Goal: Communication & Community: Answer question/provide support

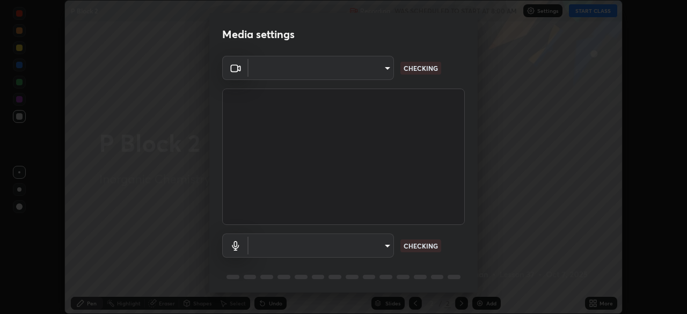
scroll to position [314, 687]
type input "6d46a3bbb121808cbb74c832f71dfccd0f2f4db2e0a8dcefa18edd627fde2ff4"
type input "542551534069d815422f2d39fde6cbae80a89d9e5025ba2982a8294de1300f8f"
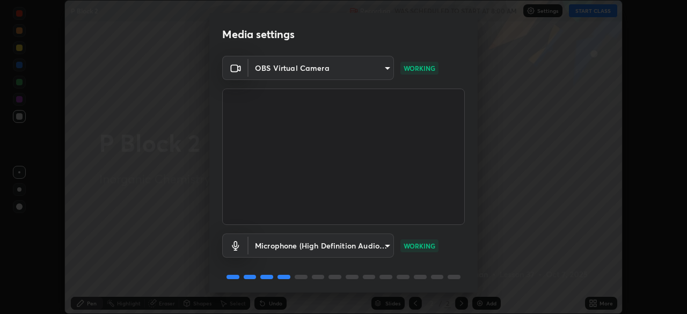
click at [317, 248] on body "Erase all P Block 2 Recording WAS SCHEDULED TO START AT 8:00 AM Settings START …" at bounding box center [343, 157] width 687 height 314
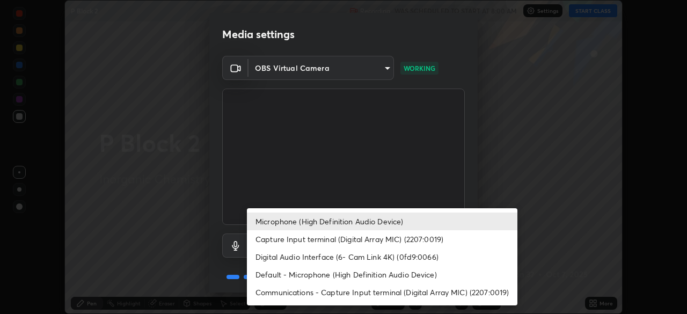
click at [233, 252] on div at bounding box center [343, 157] width 687 height 314
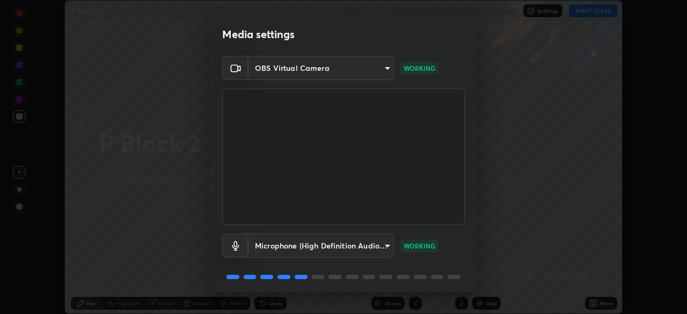
scroll to position [38, 0]
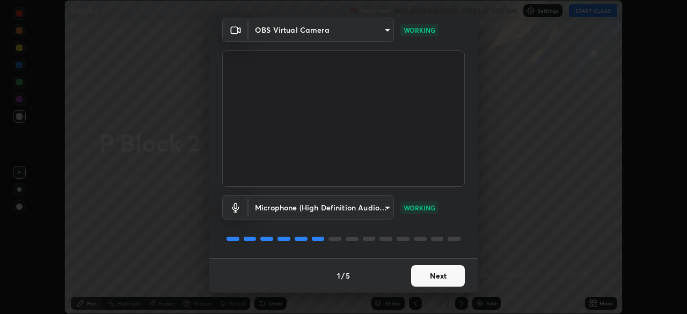
click at [418, 273] on button "Next" at bounding box center [438, 275] width 54 height 21
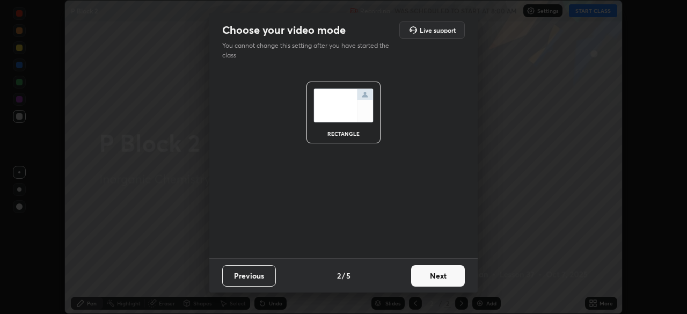
scroll to position [0, 0]
click at [435, 280] on button "Next" at bounding box center [438, 275] width 54 height 21
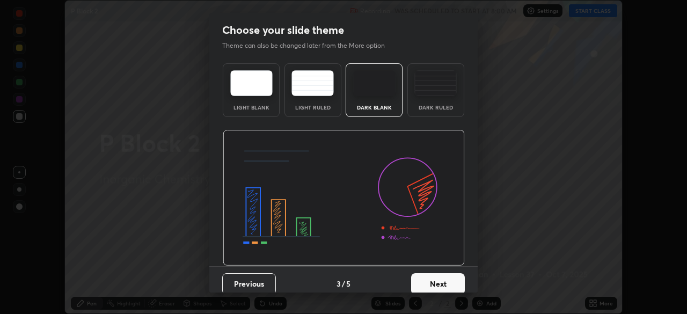
click at [447, 281] on button "Next" at bounding box center [438, 283] width 54 height 21
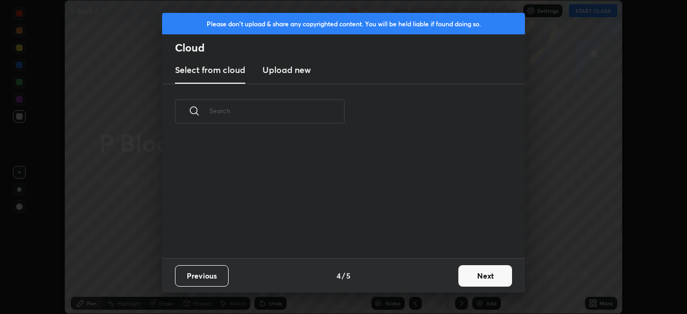
click at [472, 280] on button "Next" at bounding box center [485, 275] width 54 height 21
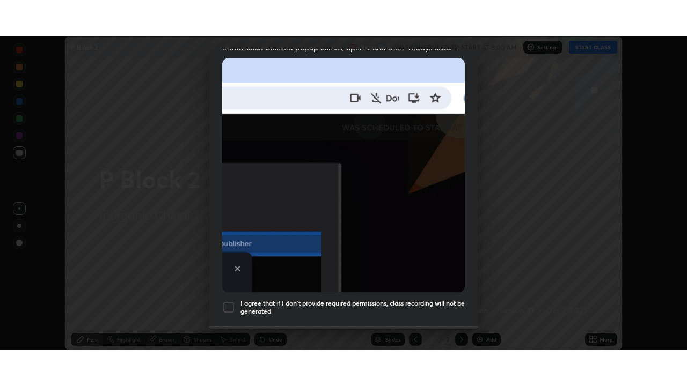
scroll to position [243, 0]
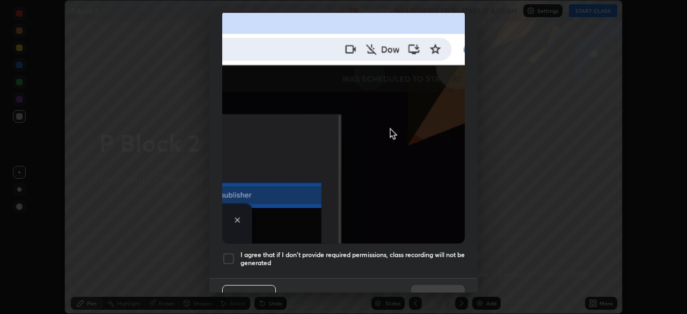
click at [229, 253] on div at bounding box center [228, 258] width 13 height 13
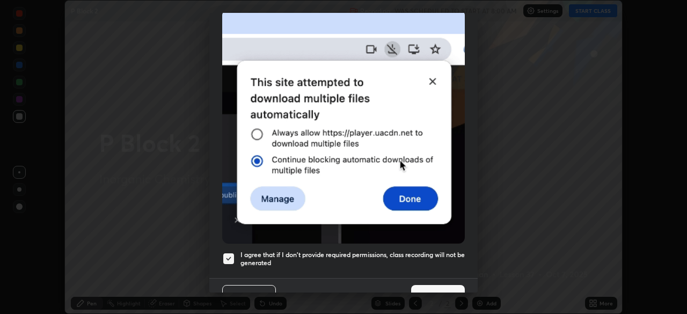
click at [446, 285] on button "Done" at bounding box center [438, 295] width 54 height 21
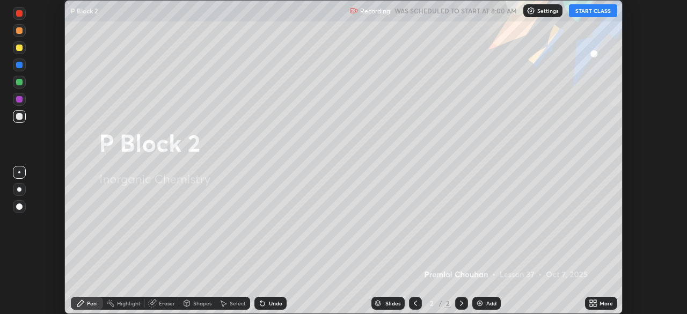
click at [586, 16] on button "START CLASS" at bounding box center [593, 10] width 48 height 13
click at [591, 301] on icon at bounding box center [591, 301] width 3 height 3
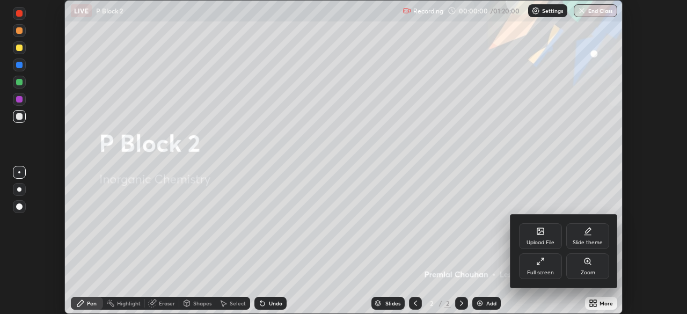
click at [543, 271] on div "Full screen" at bounding box center [540, 272] width 27 height 5
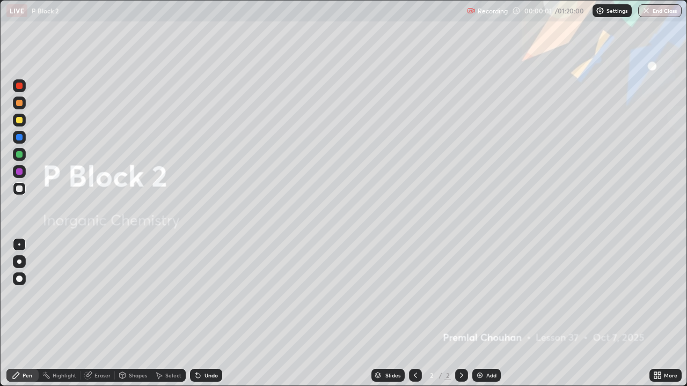
scroll to position [386, 687]
click at [656, 313] on icon at bounding box center [655, 374] width 3 height 3
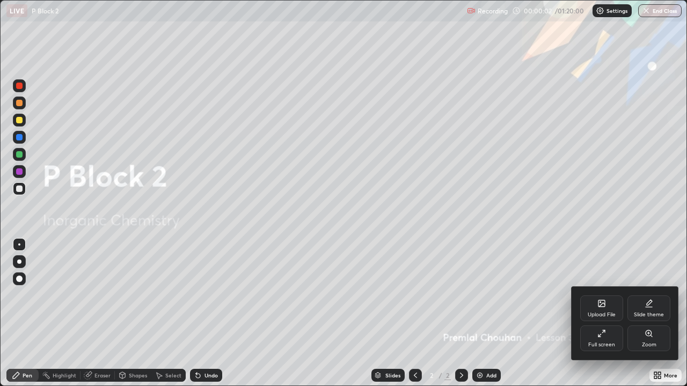
click at [593, 312] on div "Upload File" at bounding box center [602, 314] width 28 height 5
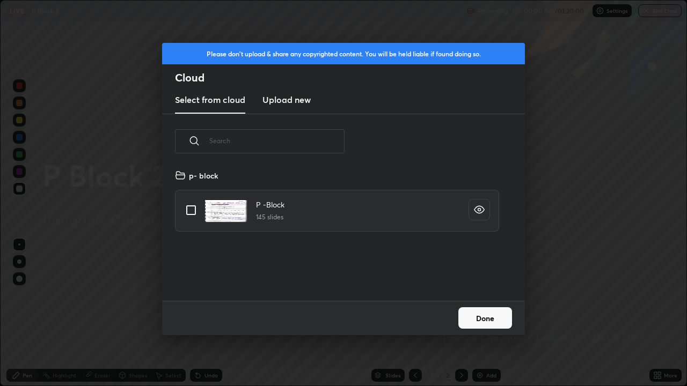
scroll to position [132, 345]
click at [192, 213] on input "grid" at bounding box center [191, 210] width 23 height 23
checkbox input "true"
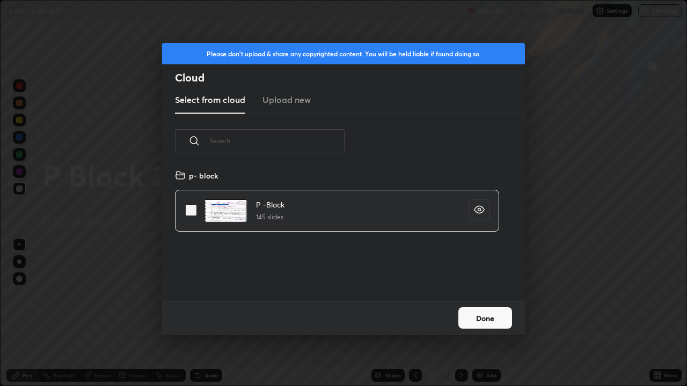
click at [483, 313] on button "Done" at bounding box center [485, 318] width 54 height 21
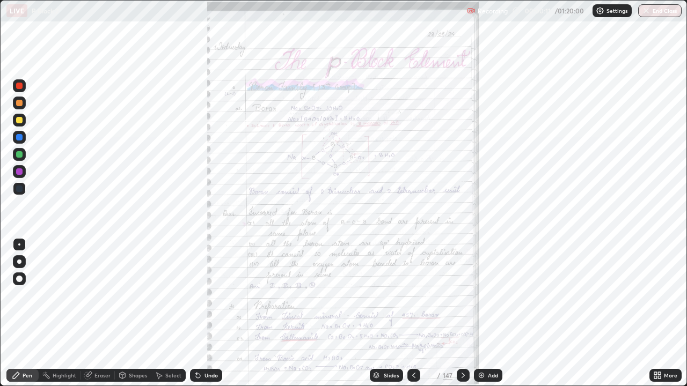
click at [375, 313] on icon at bounding box center [376, 374] width 5 height 3
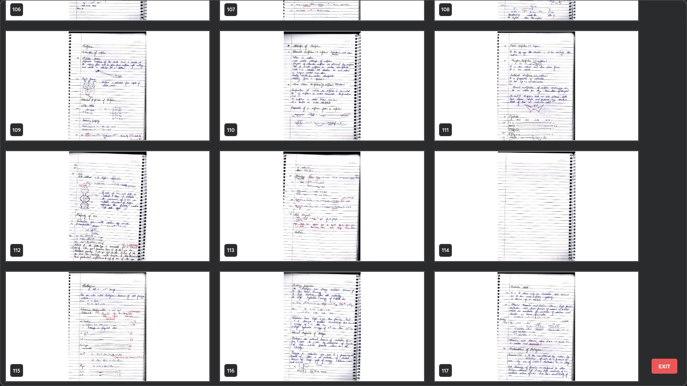
scroll to position [4321, 0]
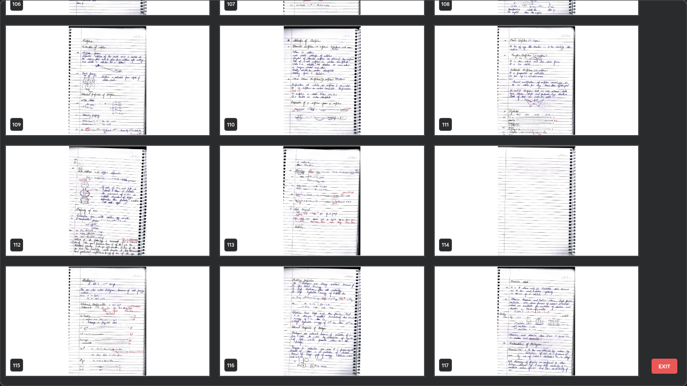
click at [115, 235] on img "grid" at bounding box center [107, 201] width 203 height 110
click at [114, 237] on img "grid" at bounding box center [107, 201] width 203 height 110
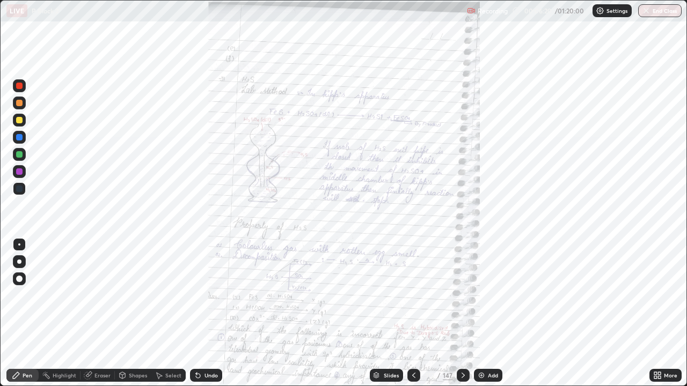
click at [375, 313] on icon at bounding box center [376, 374] width 5 height 3
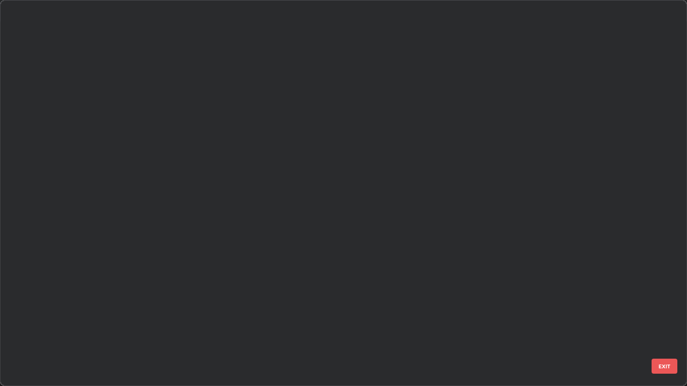
scroll to position [382, 681]
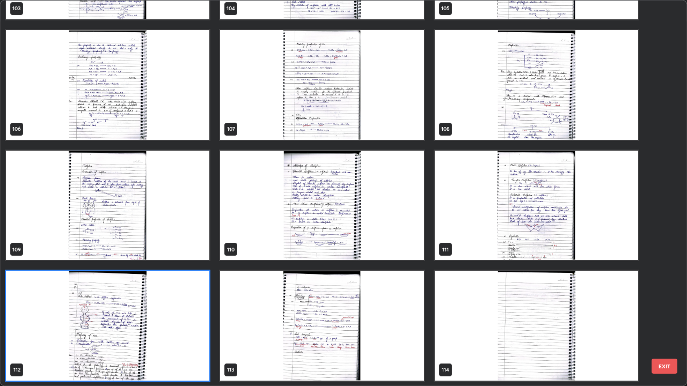
click at [109, 313] on img "grid" at bounding box center [107, 326] width 203 height 110
click at [108, 313] on img "grid" at bounding box center [107, 326] width 203 height 110
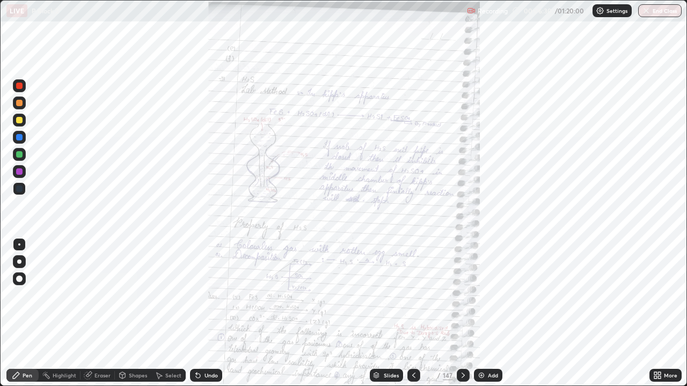
scroll to position [0, 0]
click at [649, 313] on div "More" at bounding box center [665, 375] width 32 height 21
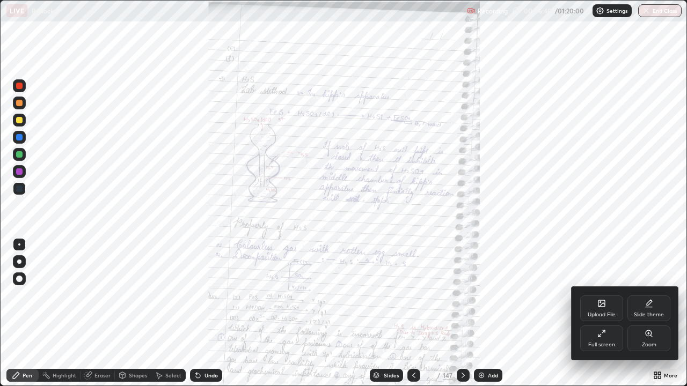
click at [642, 313] on div "Zoom" at bounding box center [648, 339] width 43 height 26
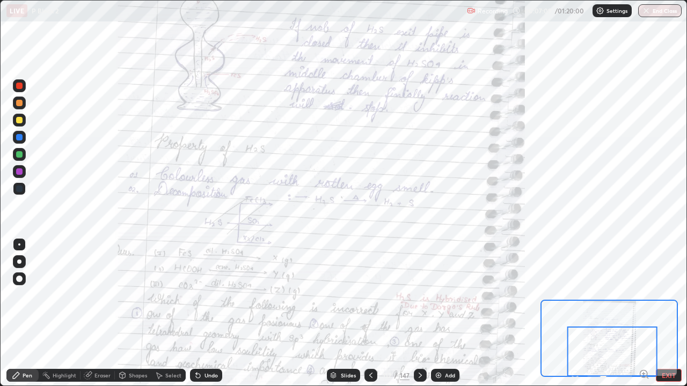
click at [422, 313] on div at bounding box center [420, 375] width 13 height 13
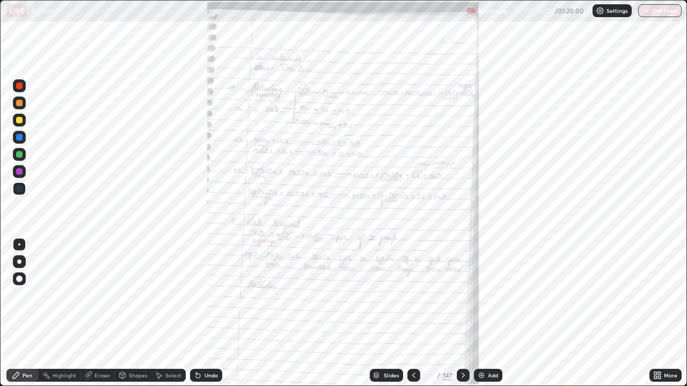
click at [656, 313] on icon at bounding box center [655, 374] width 3 height 3
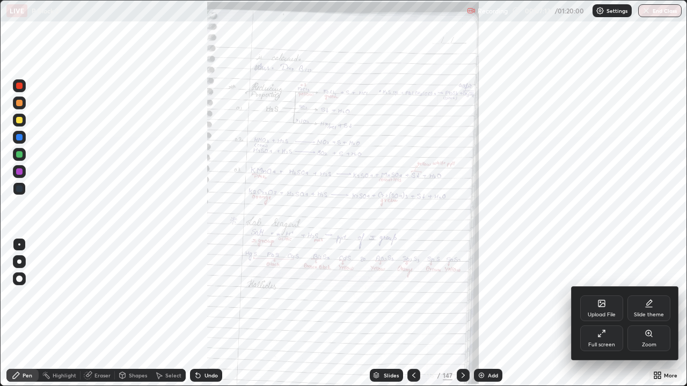
click at [647, 313] on div "Zoom" at bounding box center [648, 339] width 43 height 26
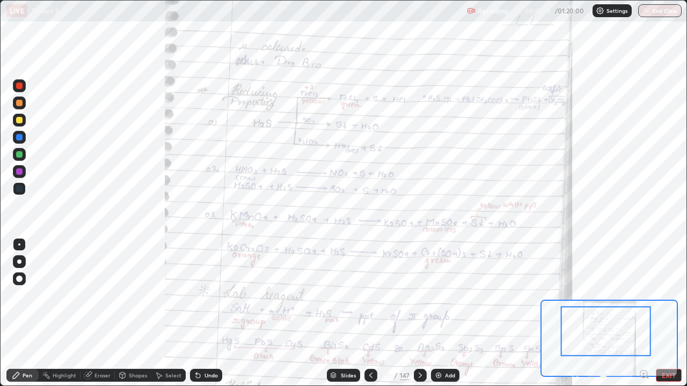
click at [609, 313] on div at bounding box center [606, 331] width 90 height 50
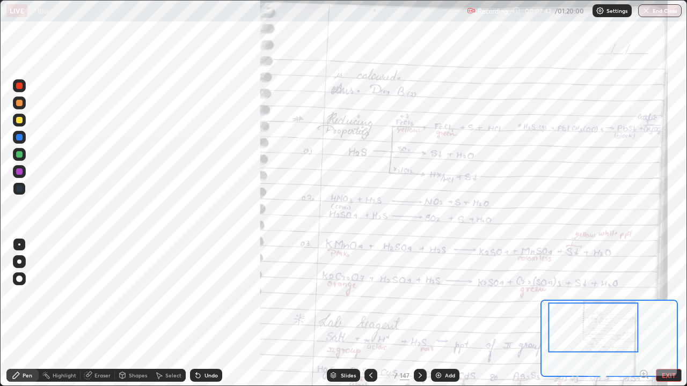
click at [20, 191] on div at bounding box center [19, 189] width 6 height 6
click at [19, 189] on div at bounding box center [19, 189] width 6 height 6
click at [105, 313] on div "Eraser" at bounding box center [102, 375] width 16 height 5
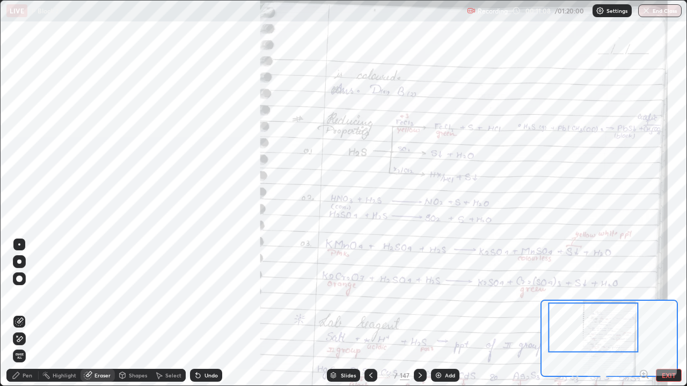
click at [29, 313] on div "Pen" at bounding box center [28, 375] width 10 height 5
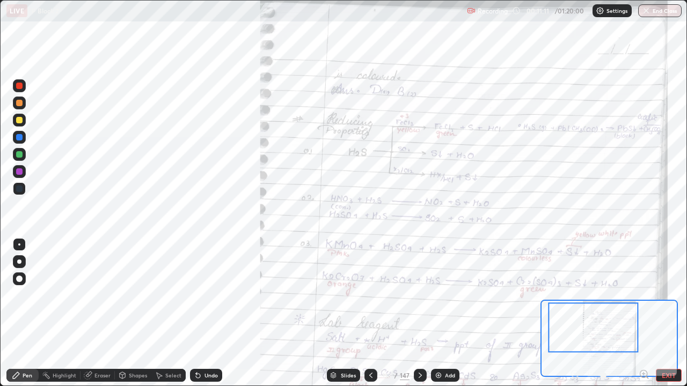
click at [18, 105] on div at bounding box center [19, 103] width 6 height 6
click at [20, 105] on div at bounding box center [19, 103] width 6 height 6
click at [20, 104] on div at bounding box center [19, 103] width 6 height 6
click at [18, 102] on div at bounding box center [19, 103] width 6 height 6
click at [20, 103] on div at bounding box center [19, 103] width 6 height 6
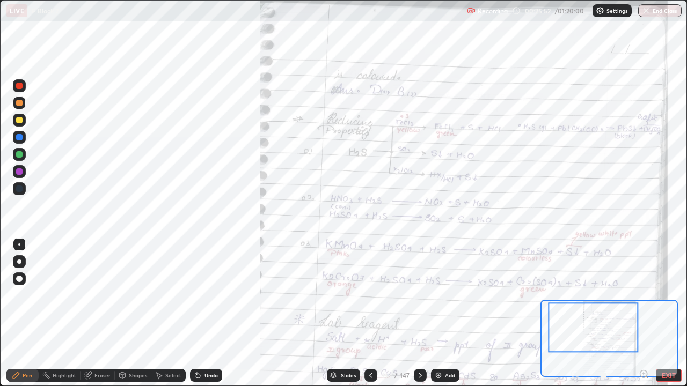
click at [18, 187] on div at bounding box center [19, 189] width 6 height 6
click at [19, 188] on div at bounding box center [19, 189] width 6 height 6
click at [21, 103] on div at bounding box center [19, 103] width 6 height 6
click at [19, 104] on div at bounding box center [19, 103] width 6 height 6
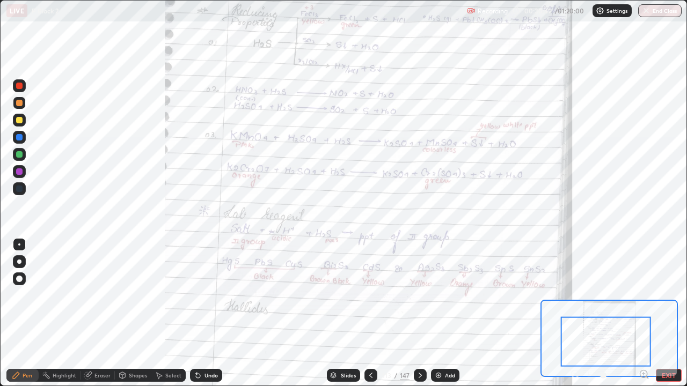
click at [17, 188] on div at bounding box center [19, 189] width 6 height 6
click at [18, 190] on div at bounding box center [19, 189] width 6 height 6
click at [19, 189] on div at bounding box center [19, 189] width 6 height 6
click at [419, 313] on icon at bounding box center [420, 375] width 9 height 9
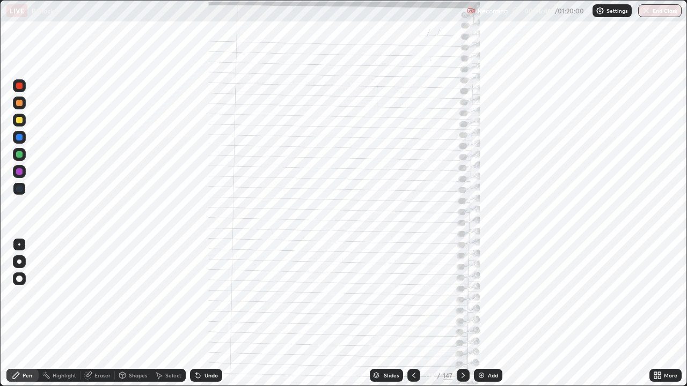
click at [457, 313] on div at bounding box center [463, 375] width 13 height 13
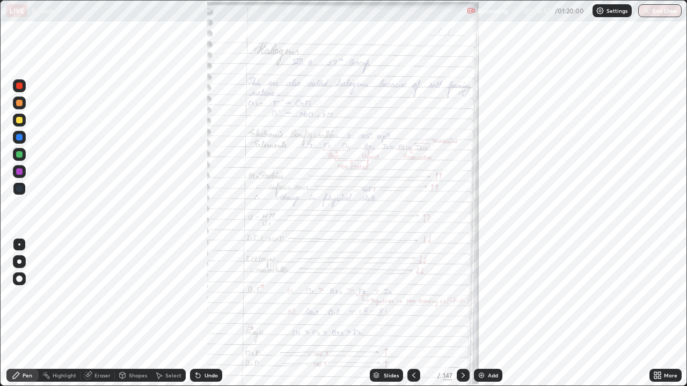
click at [655, 313] on icon at bounding box center [655, 377] width 3 height 3
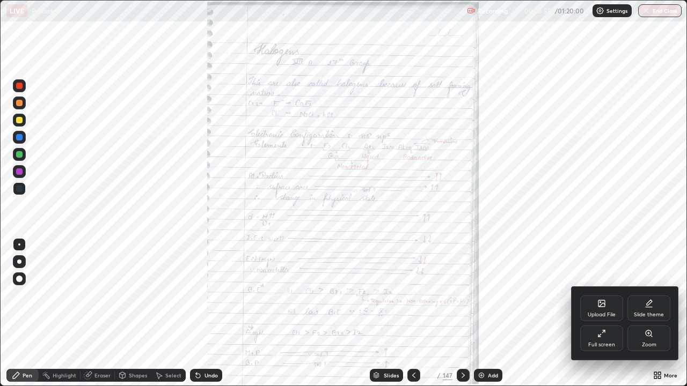
click at [646, 313] on div "Zoom" at bounding box center [648, 339] width 43 height 26
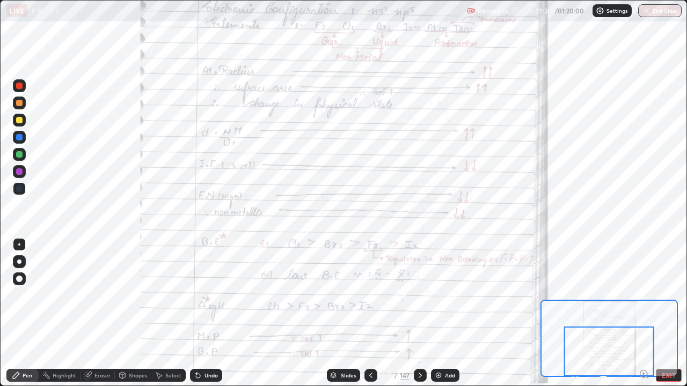
click at [579, 313] on div at bounding box center [609, 352] width 90 height 50
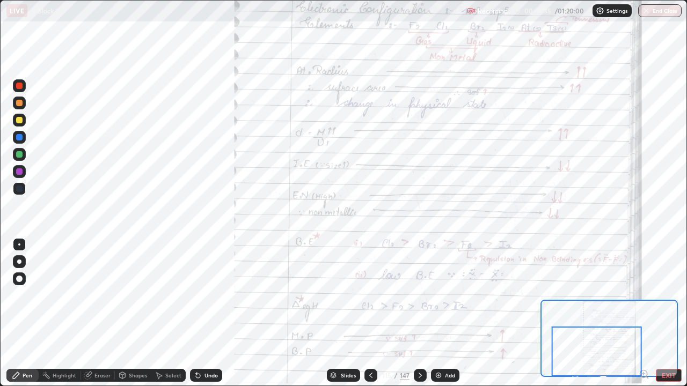
click at [18, 188] on div at bounding box center [19, 189] width 6 height 6
click at [20, 185] on div at bounding box center [19, 188] width 13 height 13
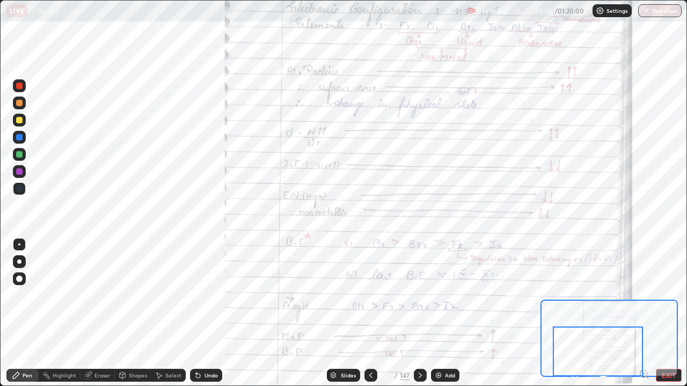
click at [419, 313] on icon at bounding box center [420, 375] width 9 height 9
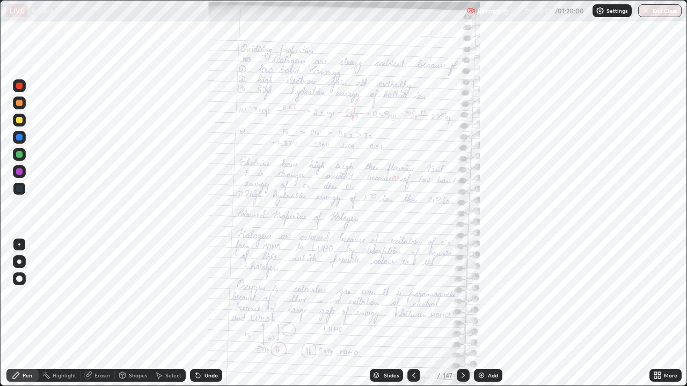
click at [657, 313] on icon at bounding box center [655, 374] width 3 height 3
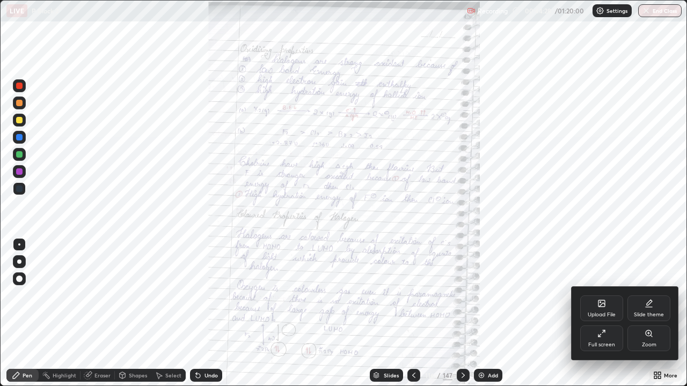
click at [647, 313] on icon at bounding box center [649, 334] width 9 height 9
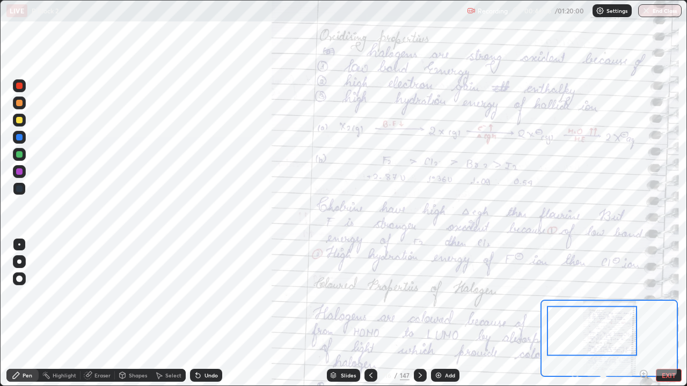
click at [19, 190] on div at bounding box center [19, 189] width 6 height 6
click at [19, 188] on div at bounding box center [19, 189] width 6 height 6
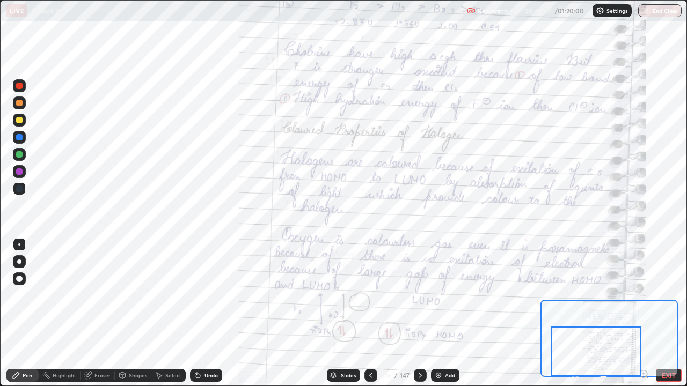
click at [20, 187] on div at bounding box center [19, 189] width 6 height 6
click at [23, 184] on div at bounding box center [19, 188] width 13 height 13
click at [18, 188] on div at bounding box center [19, 189] width 6 height 6
click at [16, 120] on div at bounding box center [19, 120] width 6 height 6
click at [101, 313] on div "Eraser" at bounding box center [102, 375] width 16 height 5
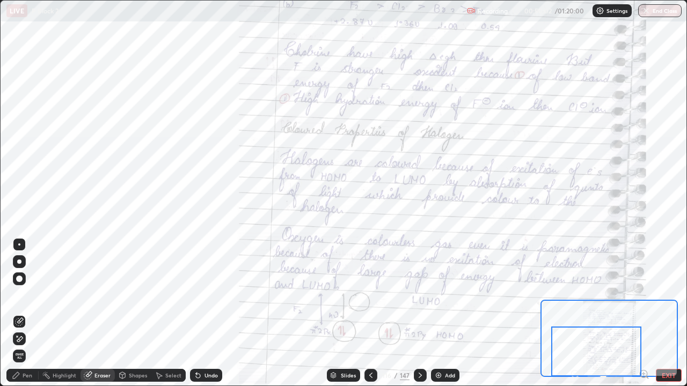
click at [21, 313] on div "Pen" at bounding box center [22, 375] width 32 height 13
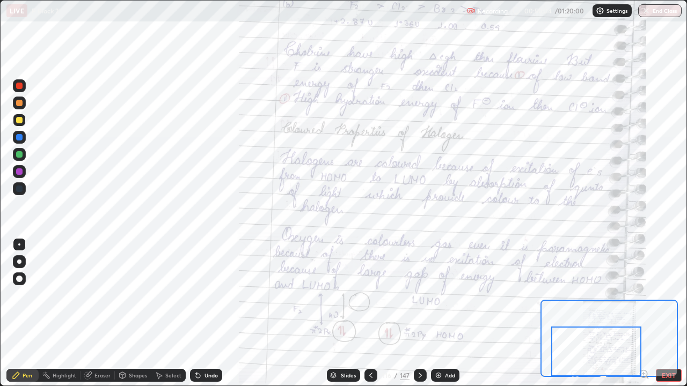
click at [423, 313] on icon at bounding box center [420, 375] width 9 height 9
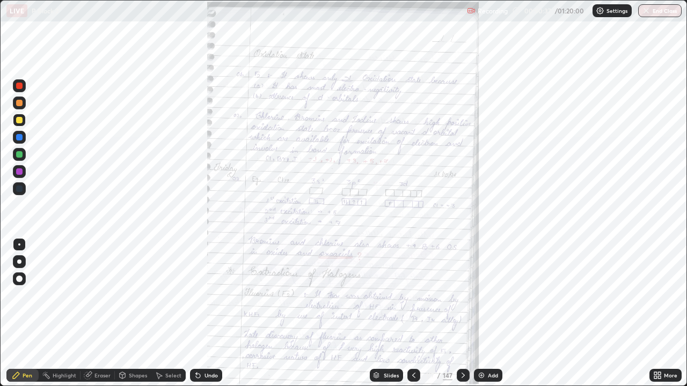
click at [655, 313] on icon at bounding box center [655, 374] width 3 height 3
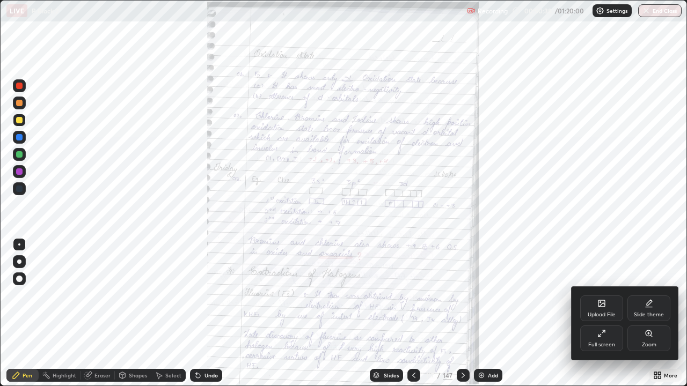
click at [645, 313] on icon at bounding box center [649, 334] width 9 height 9
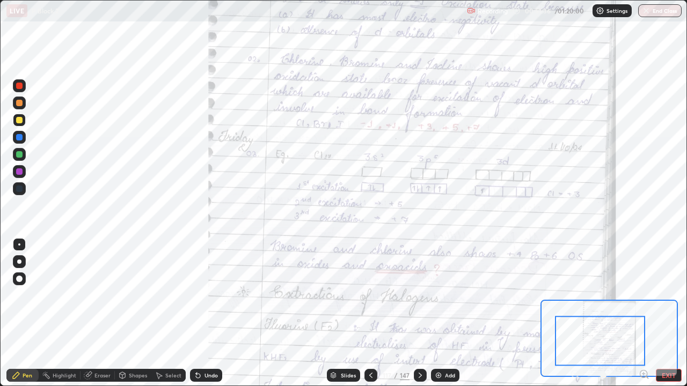
click at [20, 187] on div at bounding box center [19, 189] width 6 height 6
click at [14, 108] on div at bounding box center [19, 103] width 13 height 13
click at [19, 103] on div at bounding box center [19, 103] width 6 height 6
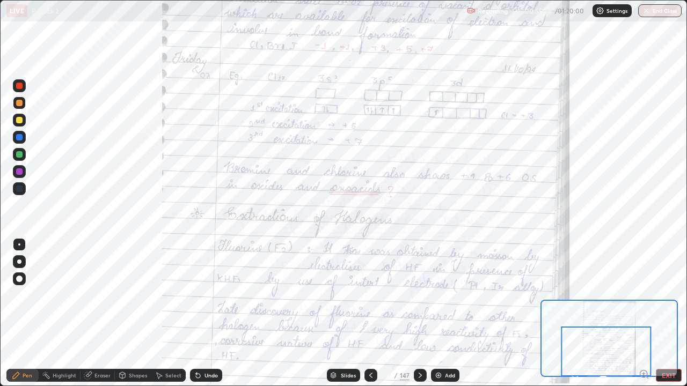
click at [418, 313] on icon at bounding box center [420, 375] width 9 height 9
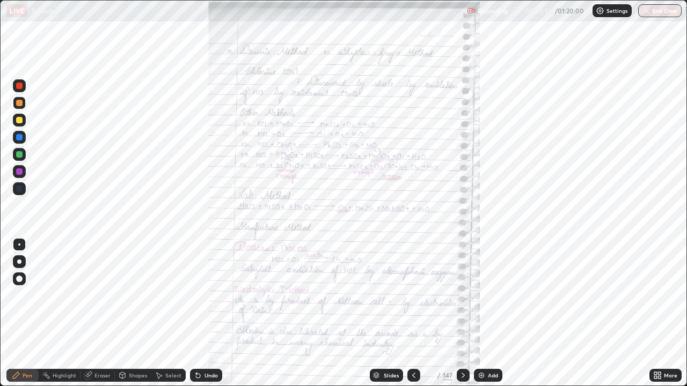
click at [655, 313] on icon at bounding box center [655, 374] width 3 height 3
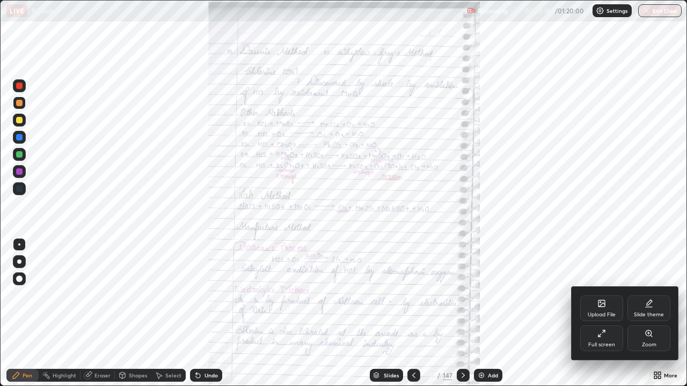
click at [645, 313] on div "Zoom" at bounding box center [649, 344] width 14 height 5
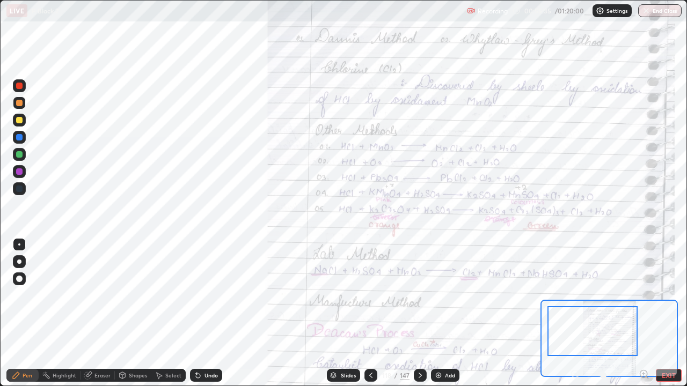
click at [20, 191] on div at bounding box center [19, 189] width 6 height 6
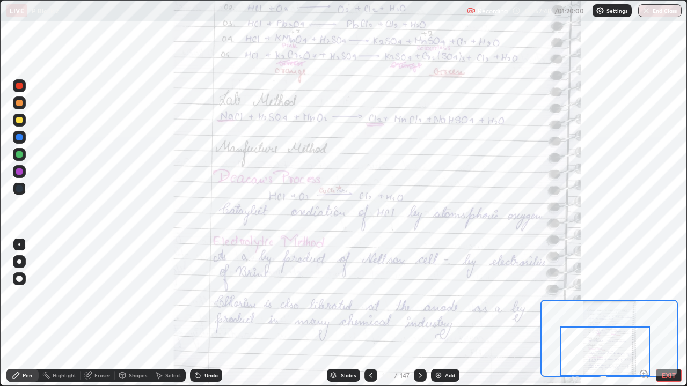
click at [420, 313] on icon at bounding box center [420, 375] width 3 height 5
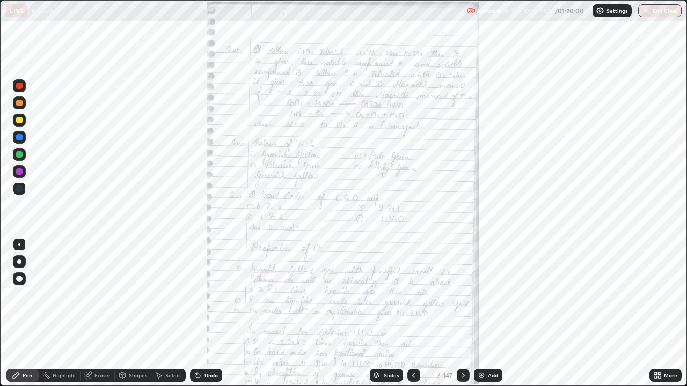
click at [654, 313] on icon at bounding box center [655, 374] width 3 height 3
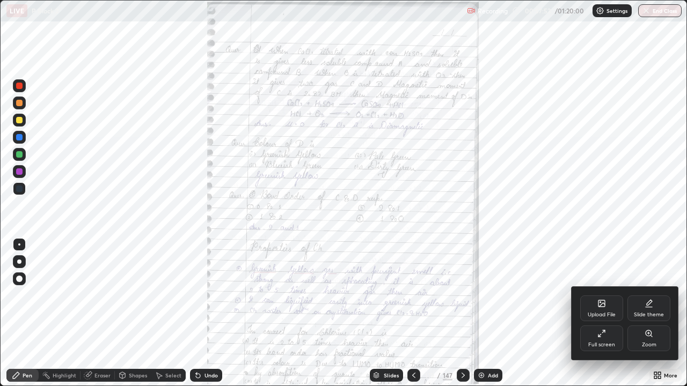
click at [647, 313] on icon at bounding box center [649, 334] width 6 height 6
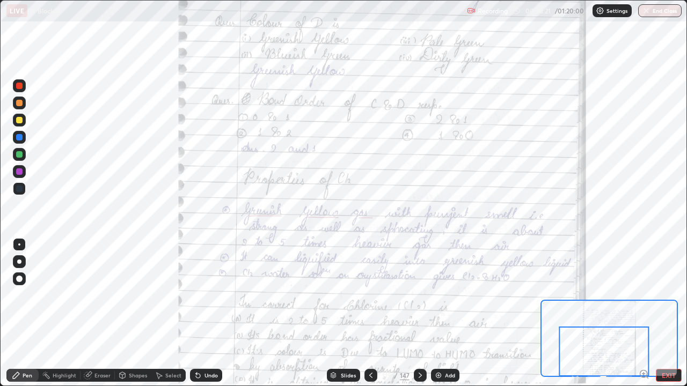
click at [419, 313] on icon at bounding box center [420, 375] width 9 height 9
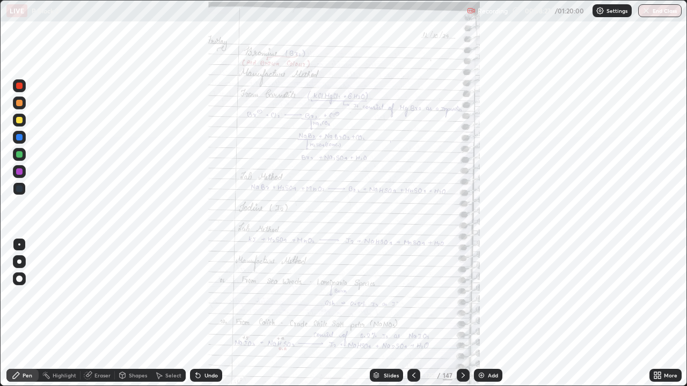
click at [655, 313] on icon at bounding box center [655, 374] width 3 height 3
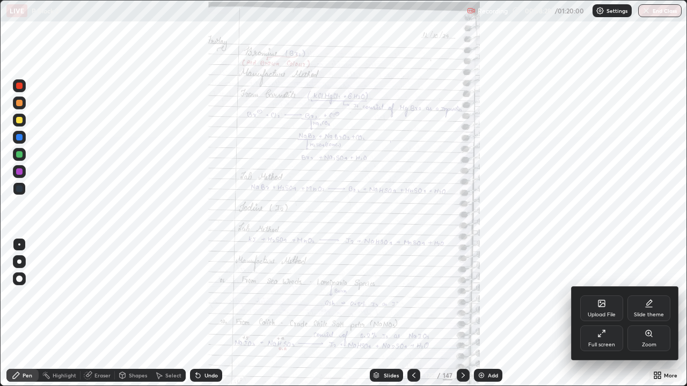
click at [651, 313] on div "Zoom" at bounding box center [648, 339] width 43 height 26
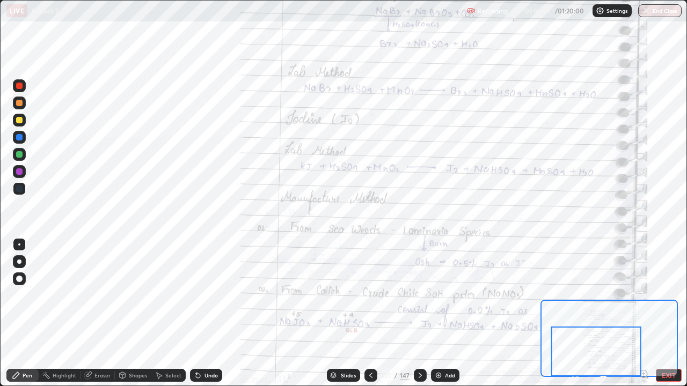
click at [419, 313] on icon at bounding box center [420, 375] width 9 height 9
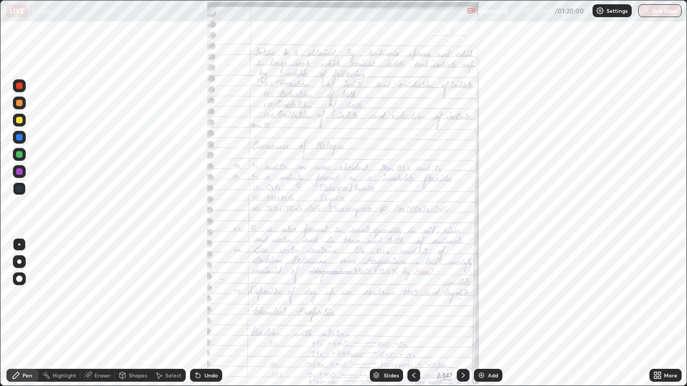
click at [654, 313] on icon at bounding box center [655, 377] width 3 height 3
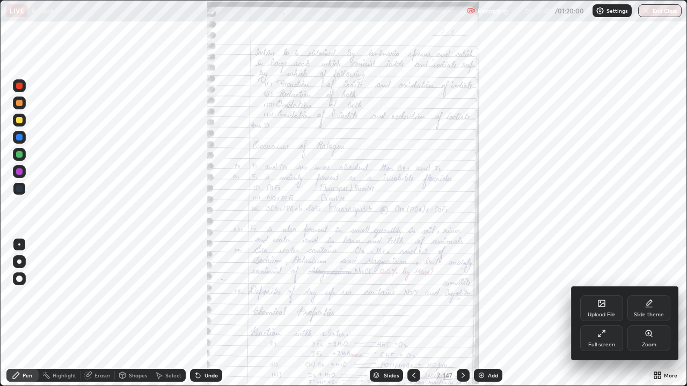
click at [646, 313] on icon at bounding box center [649, 334] width 9 height 9
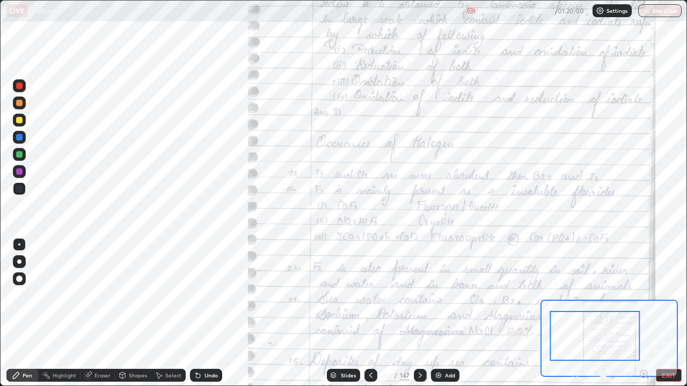
click at [572, 313] on div at bounding box center [595, 336] width 90 height 50
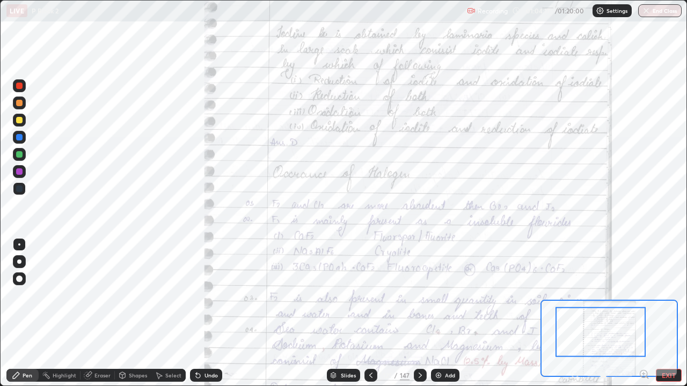
click at [635, 313] on div at bounding box center [601, 332] width 90 height 50
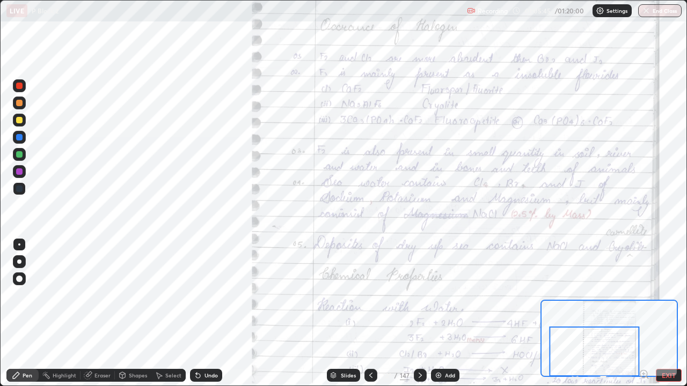
click at [554, 313] on div at bounding box center [595, 352] width 90 height 50
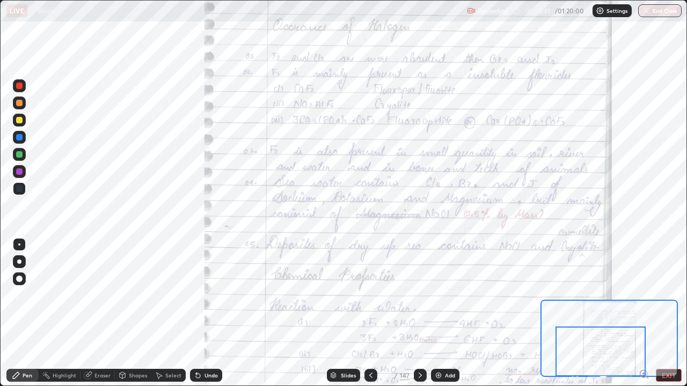
click at [419, 313] on icon at bounding box center [420, 375] width 9 height 9
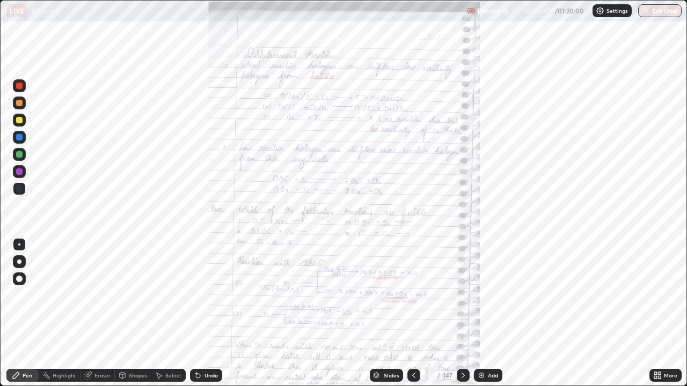
click at [654, 313] on icon at bounding box center [657, 375] width 9 height 9
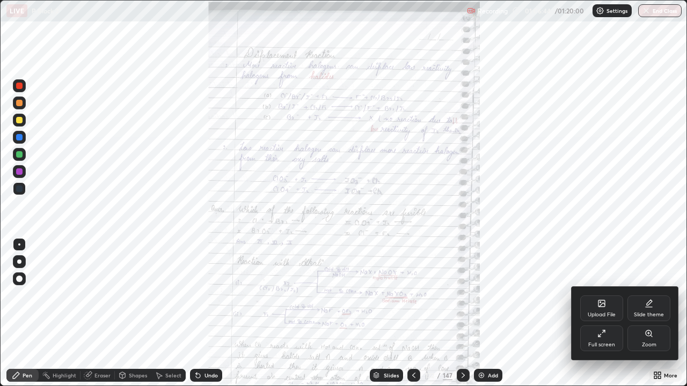
click at [633, 313] on div "Zoom" at bounding box center [648, 339] width 43 height 26
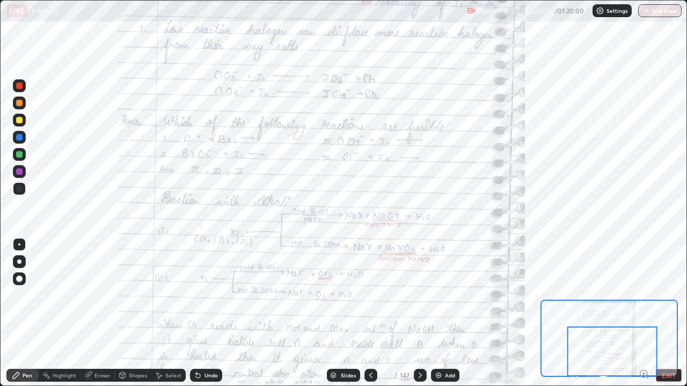
click at [420, 313] on icon at bounding box center [420, 375] width 9 height 9
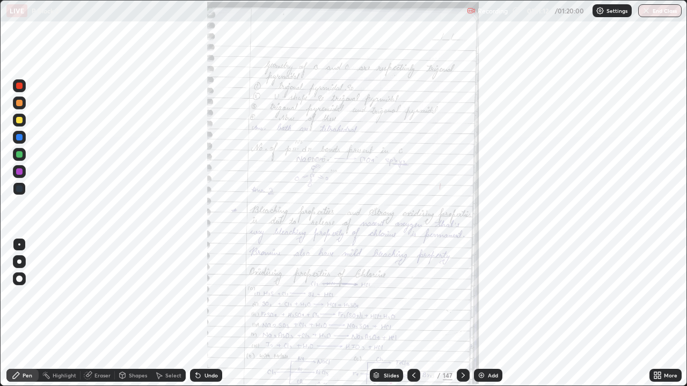
click at [658, 313] on icon at bounding box center [659, 377] width 3 height 3
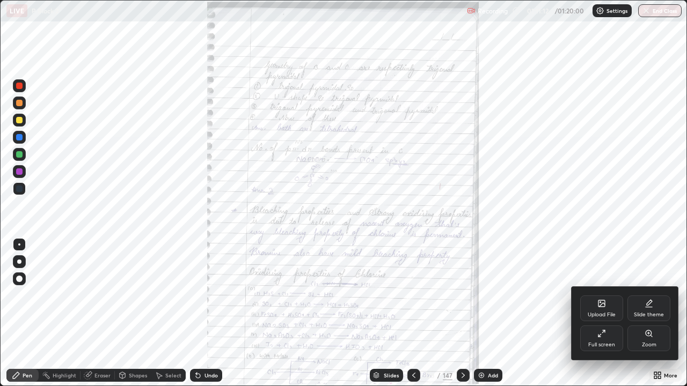
click at [656, 313] on div "Zoom" at bounding box center [648, 339] width 43 height 26
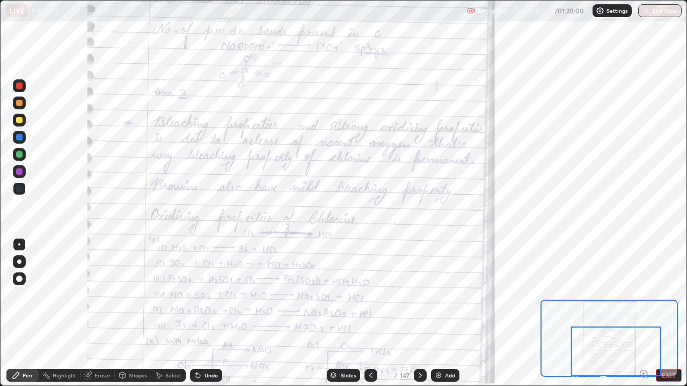
click at [370, 313] on icon at bounding box center [371, 375] width 9 height 9
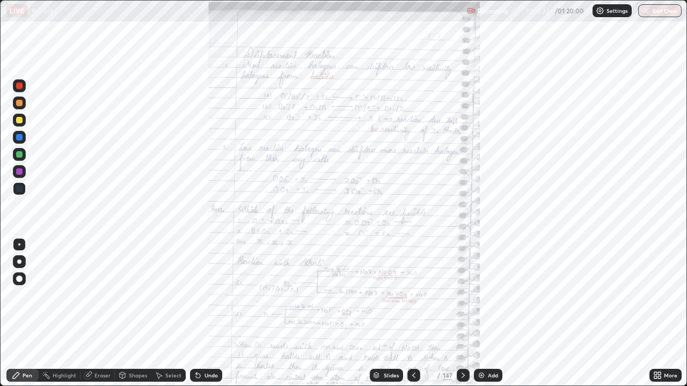
click at [370, 313] on div "Slides" at bounding box center [386, 375] width 33 height 13
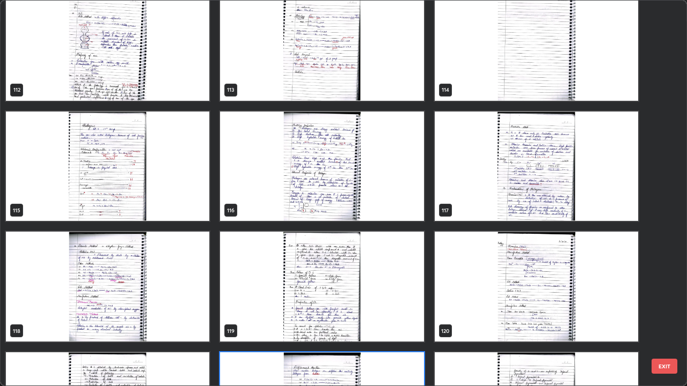
scroll to position [4440, 0]
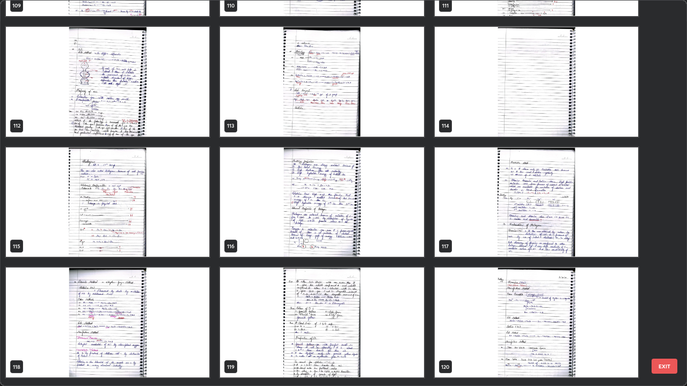
click at [334, 195] on img "grid" at bounding box center [321, 203] width 203 height 110
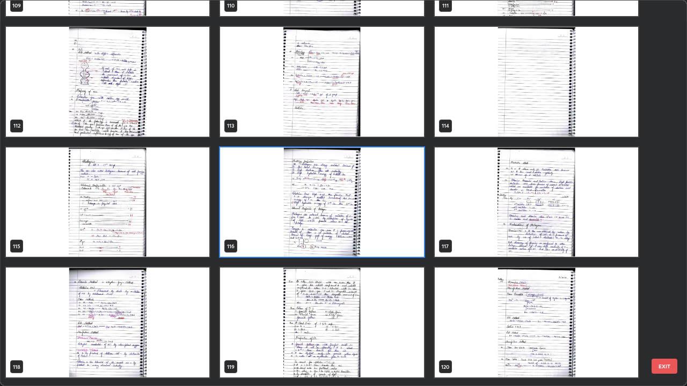
click at [160, 227] on img "grid" at bounding box center [107, 203] width 203 height 110
click at [149, 231] on img "grid" at bounding box center [107, 203] width 203 height 110
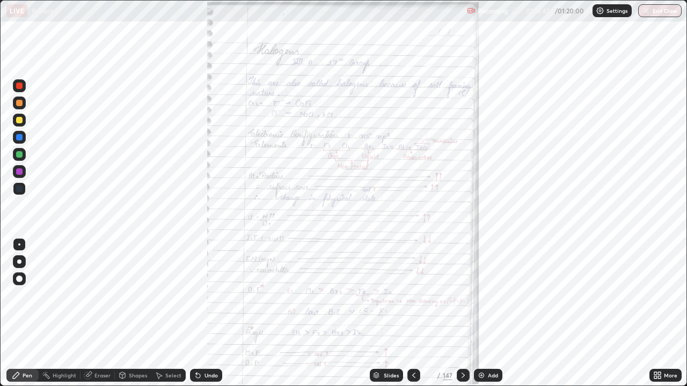
click at [462, 313] on icon at bounding box center [463, 375] width 9 height 9
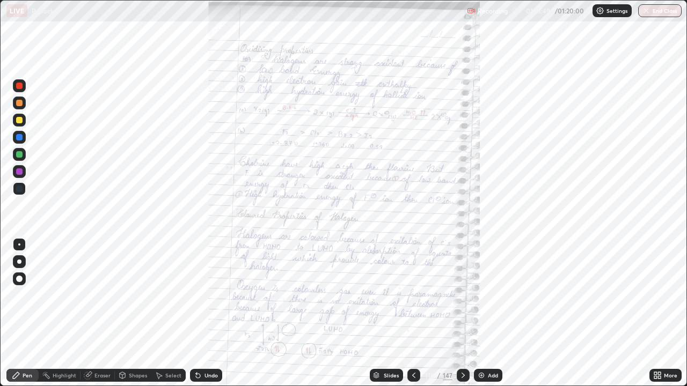
click at [463, 313] on icon at bounding box center [463, 375] width 9 height 9
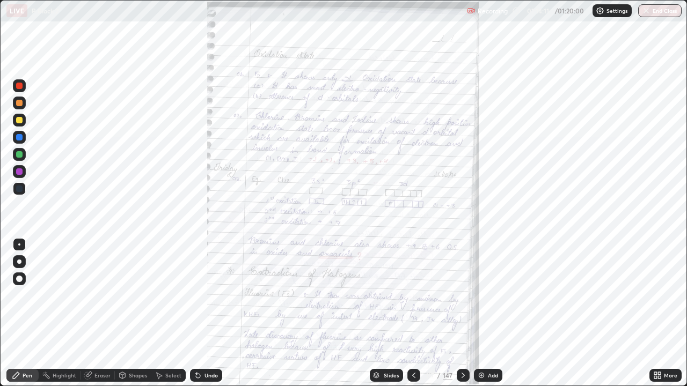
click at [653, 16] on button "End Class" at bounding box center [659, 10] width 43 height 13
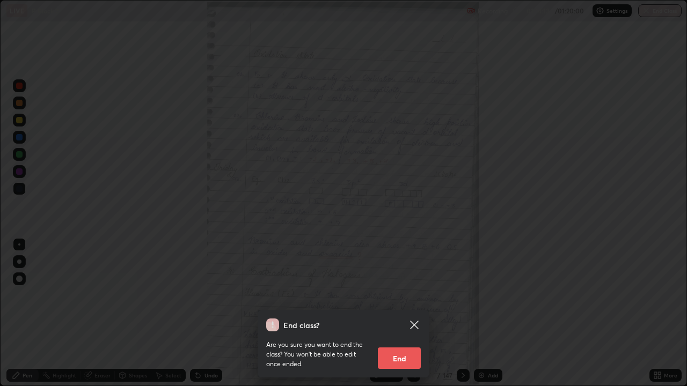
click at [416, 313] on icon at bounding box center [414, 325] width 8 height 8
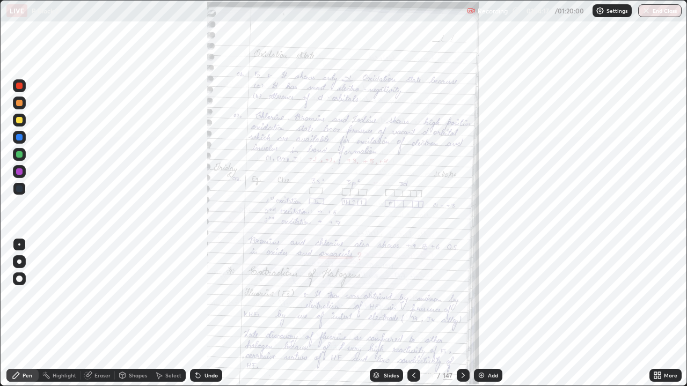
click at [386, 313] on div "Slides" at bounding box center [391, 375] width 15 height 5
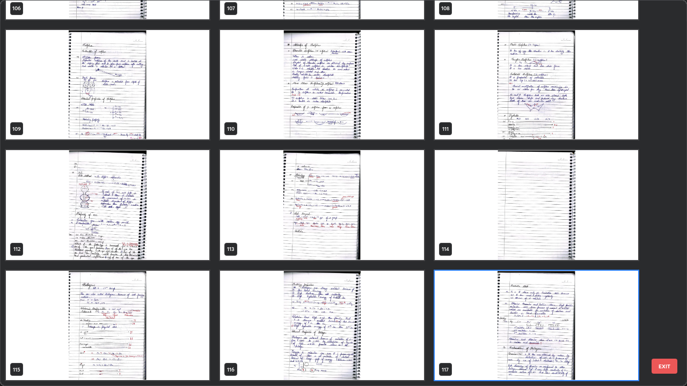
scroll to position [382, 681]
click at [668, 313] on button "EXIT" at bounding box center [665, 366] width 26 height 15
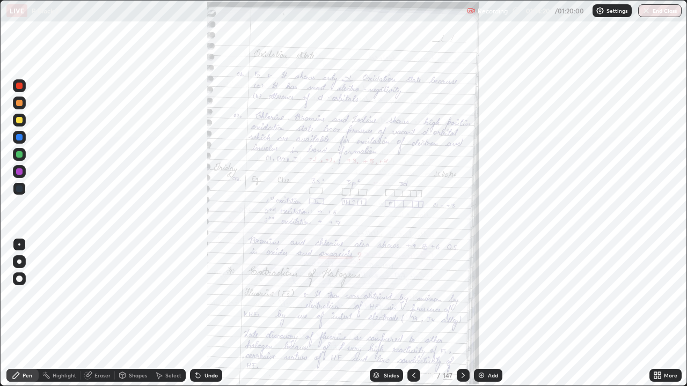
click at [648, 14] on img "button" at bounding box center [646, 10] width 9 height 9
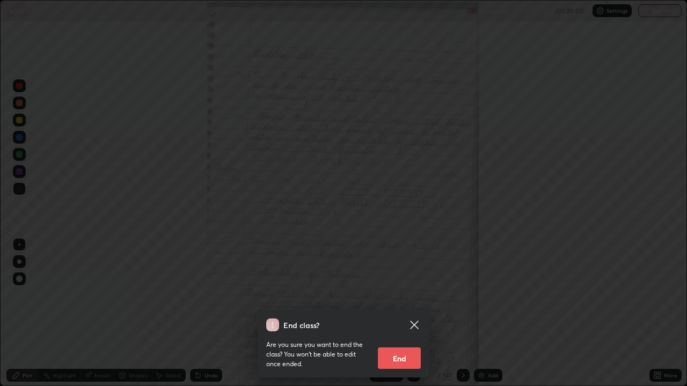
click at [646, 13] on div at bounding box center [343, 193] width 687 height 386
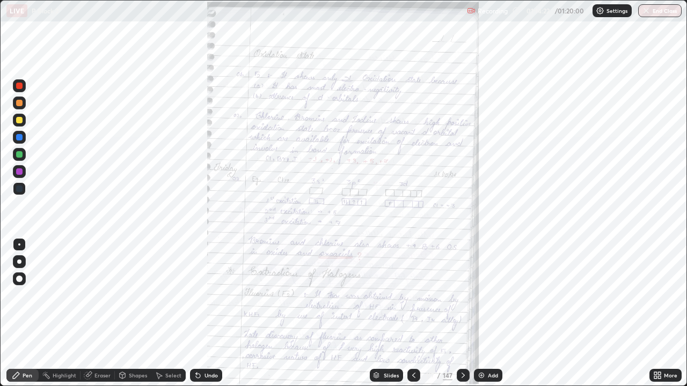
click at [646, 12] on img "button" at bounding box center [646, 10] width 9 height 9
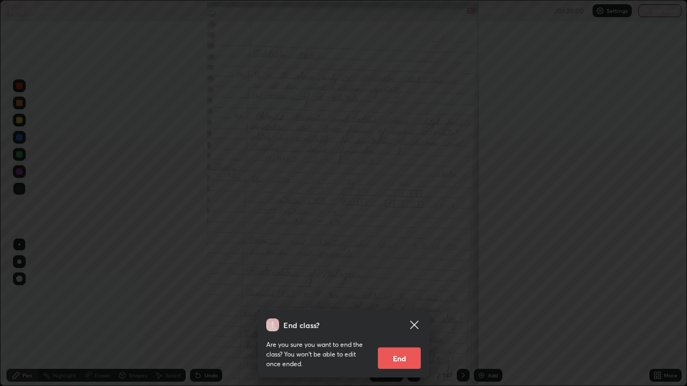
click at [402, 313] on button "End" at bounding box center [399, 358] width 43 height 21
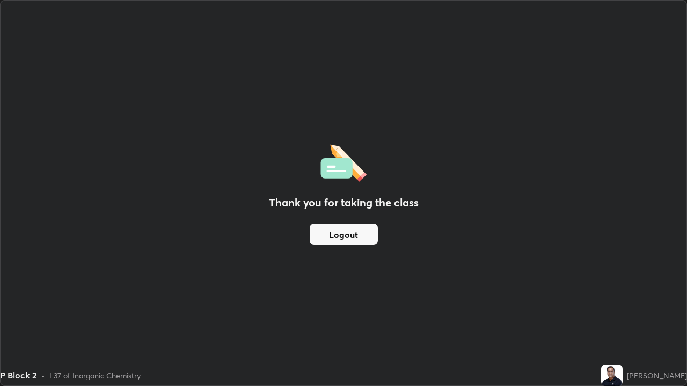
click at [345, 238] on button "Logout" at bounding box center [344, 234] width 68 height 21
